Goal: Task Accomplishment & Management: Manage account settings

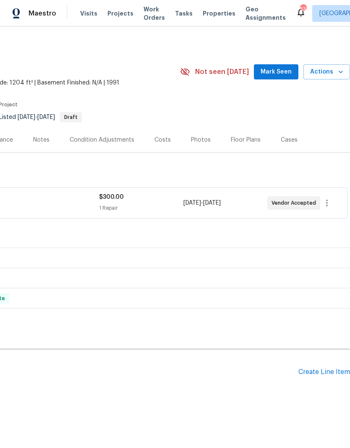
scroll to position [0, 124]
click at [329, 70] on span "Actions" at bounding box center [327, 72] width 33 height 11
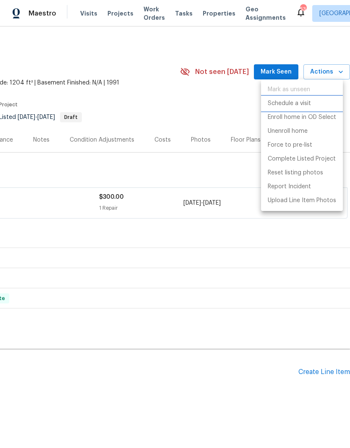
click at [308, 106] on p "Schedule a visit" at bounding box center [289, 103] width 43 height 9
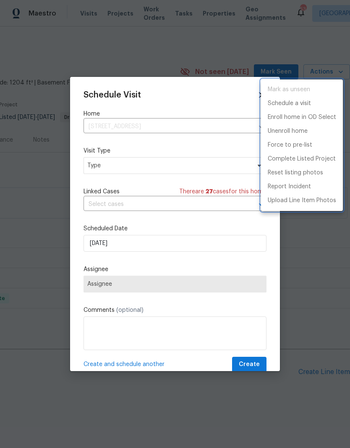
click at [170, 129] on div at bounding box center [175, 224] width 350 height 448
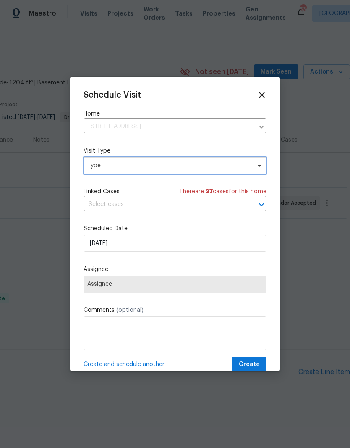
click at [134, 163] on span "Type" at bounding box center [168, 165] width 163 height 8
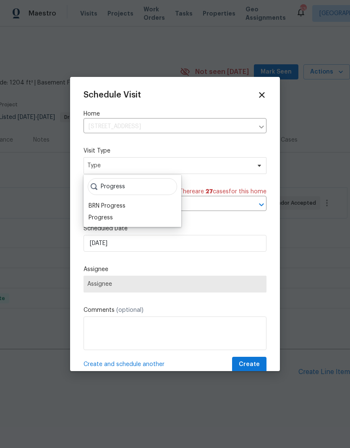
type input "Progress"
click at [117, 216] on div "Progress" at bounding box center [132, 218] width 93 height 12
click at [111, 216] on div "Progress" at bounding box center [101, 217] width 24 height 8
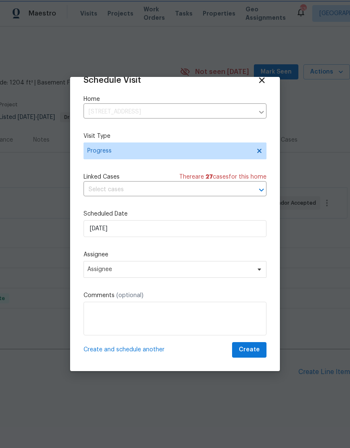
scroll to position [16, 0]
click at [159, 269] on span "Assignee" at bounding box center [169, 269] width 165 height 7
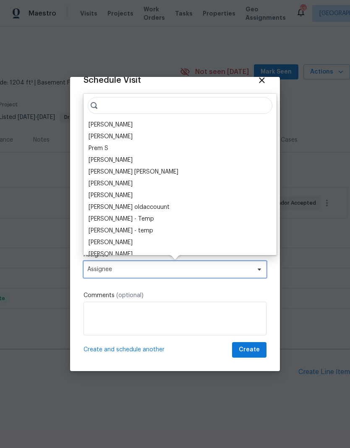
click at [160, 272] on span "Assignee" at bounding box center [169, 269] width 165 height 7
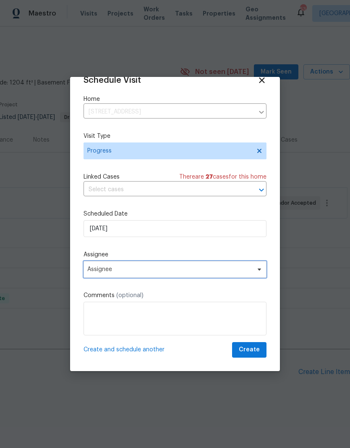
click at [162, 269] on span "Assignee" at bounding box center [169, 269] width 165 height 7
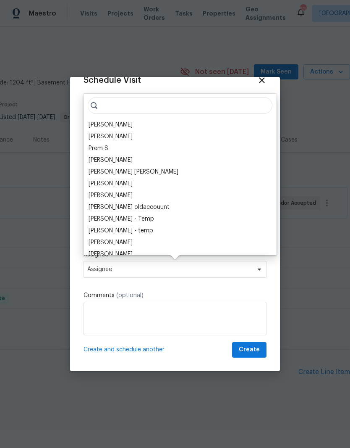
click at [119, 124] on div "[PERSON_NAME]" at bounding box center [111, 125] width 44 height 8
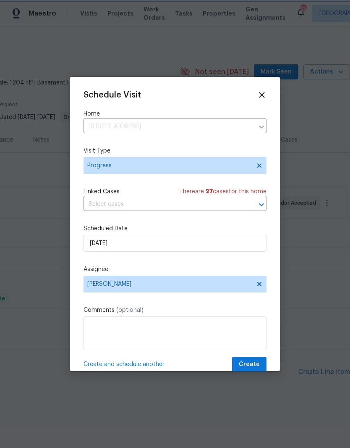
scroll to position [0, 0]
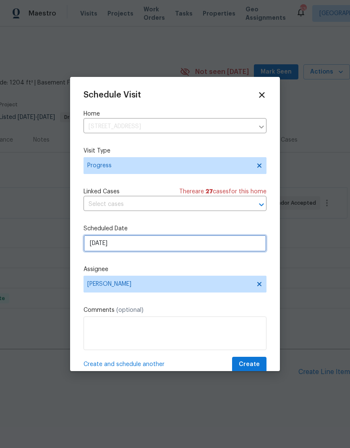
click at [148, 243] on input "9/28/2025" at bounding box center [175, 243] width 183 height 17
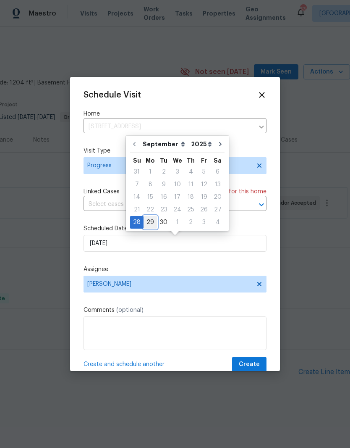
click at [153, 223] on div "29" at bounding box center [150, 222] width 13 height 12
type input "9/29/2025"
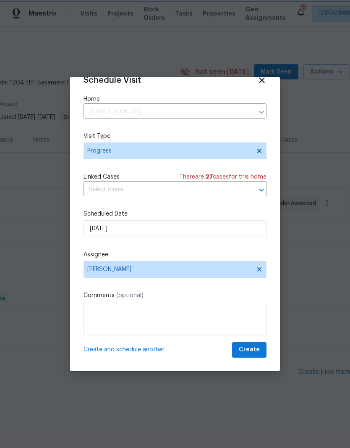
scroll to position [16, 0]
click at [250, 349] on span "Create" at bounding box center [249, 350] width 21 height 11
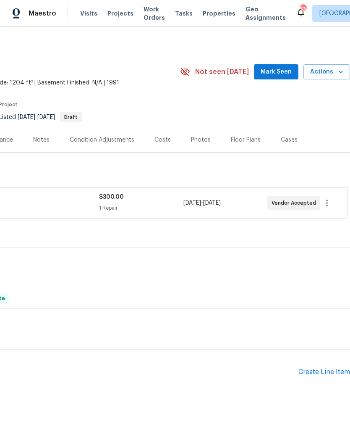
scroll to position [0, 124]
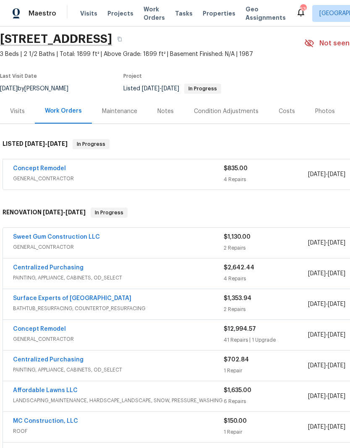
scroll to position [29, 0]
click at [54, 167] on link "Concept Remodel" at bounding box center [39, 168] width 53 height 6
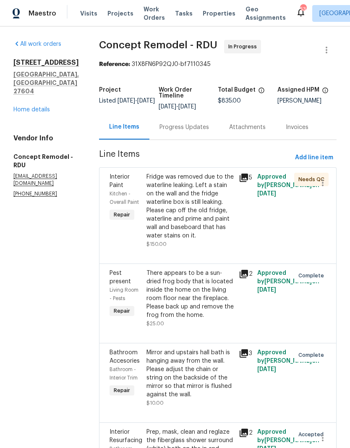
click at [188, 200] on div "Fridge was removed due to the waterline leaking. Left a stain on the wall and t…" at bounding box center [190, 206] width 87 height 67
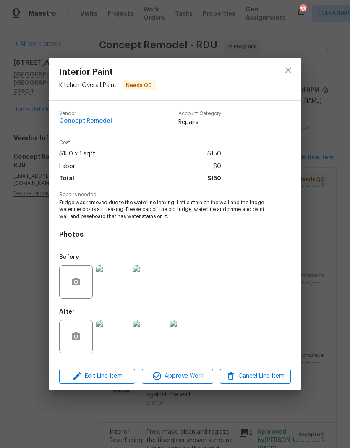
click at [119, 335] on img at bounding box center [113, 337] width 34 height 34
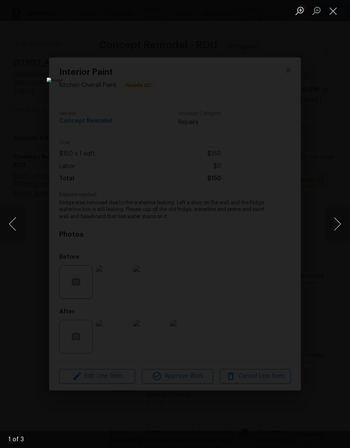
click at [336, 227] on button "Next image" at bounding box center [337, 224] width 25 height 34
click at [336, 228] on button "Next image" at bounding box center [337, 224] width 25 height 34
click at [336, 227] on button "Next image" at bounding box center [337, 224] width 25 height 34
click at [340, 5] on button "Close lightbox" at bounding box center [333, 10] width 17 height 15
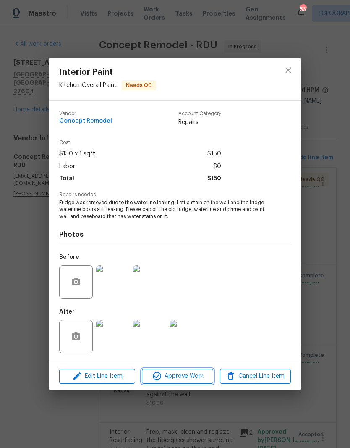
click at [187, 375] on span "Approve Work" at bounding box center [178, 376] width 66 height 11
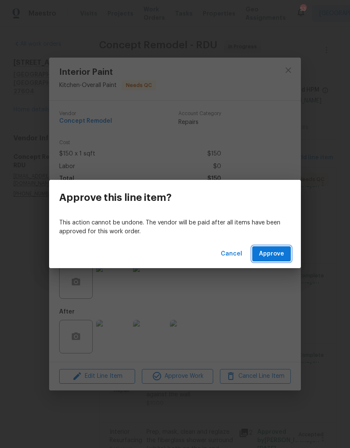
click at [284, 255] on span "Approve" at bounding box center [271, 254] width 25 height 11
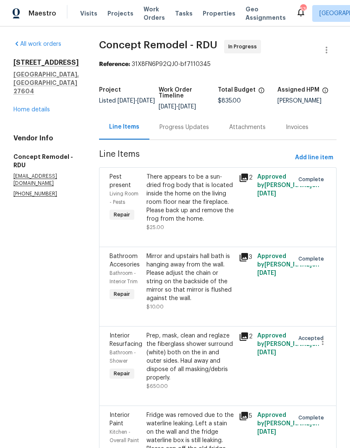
scroll to position [34, 0]
click at [169, 115] on div "Progress Updates" at bounding box center [185, 127] width 70 height 25
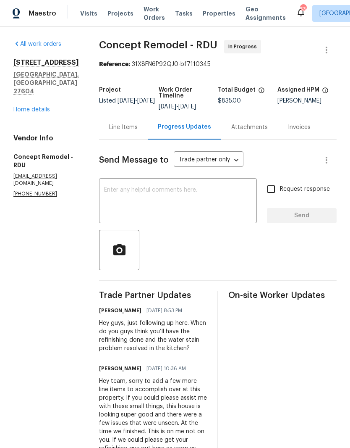
scroll to position [29, 0]
click at [136, 187] on textarea at bounding box center [178, 201] width 148 height 29
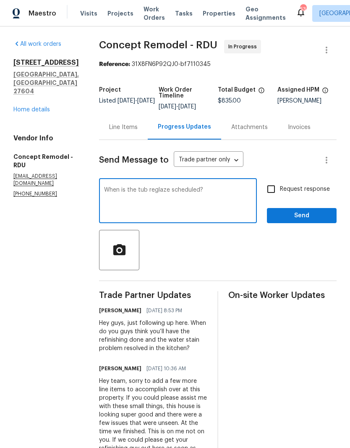
type textarea "When is the tub reglaze scheduled?"
click at [276, 180] on input "Request response" at bounding box center [272, 189] width 18 height 18
checkbox input "true"
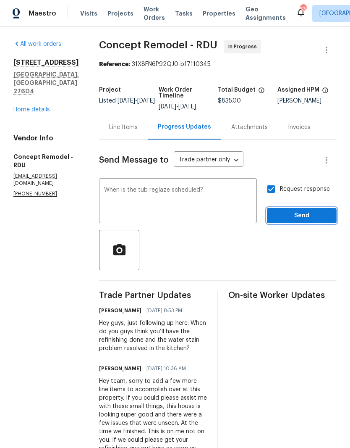
click at [302, 211] on span "Send" at bounding box center [302, 216] width 56 height 11
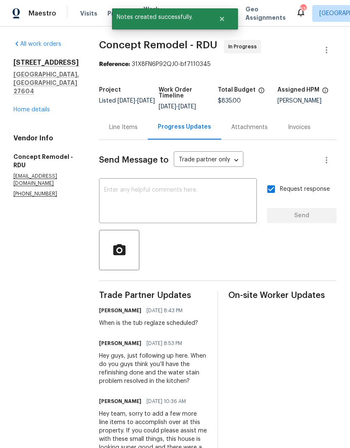
click at [39, 113] on link "Home details" at bounding box center [31, 110] width 37 height 6
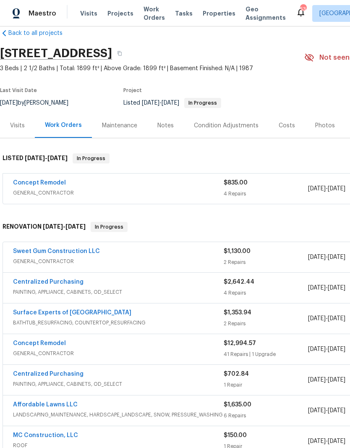
scroll to position [15, 0]
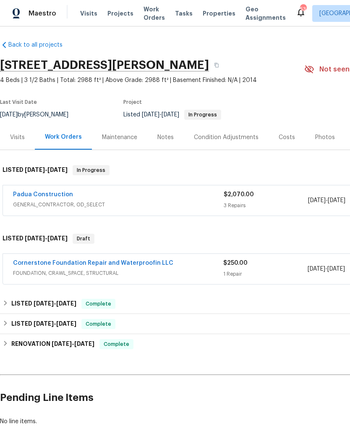
scroll to position [3, 0]
